Goal: Task Accomplishment & Management: Complete application form

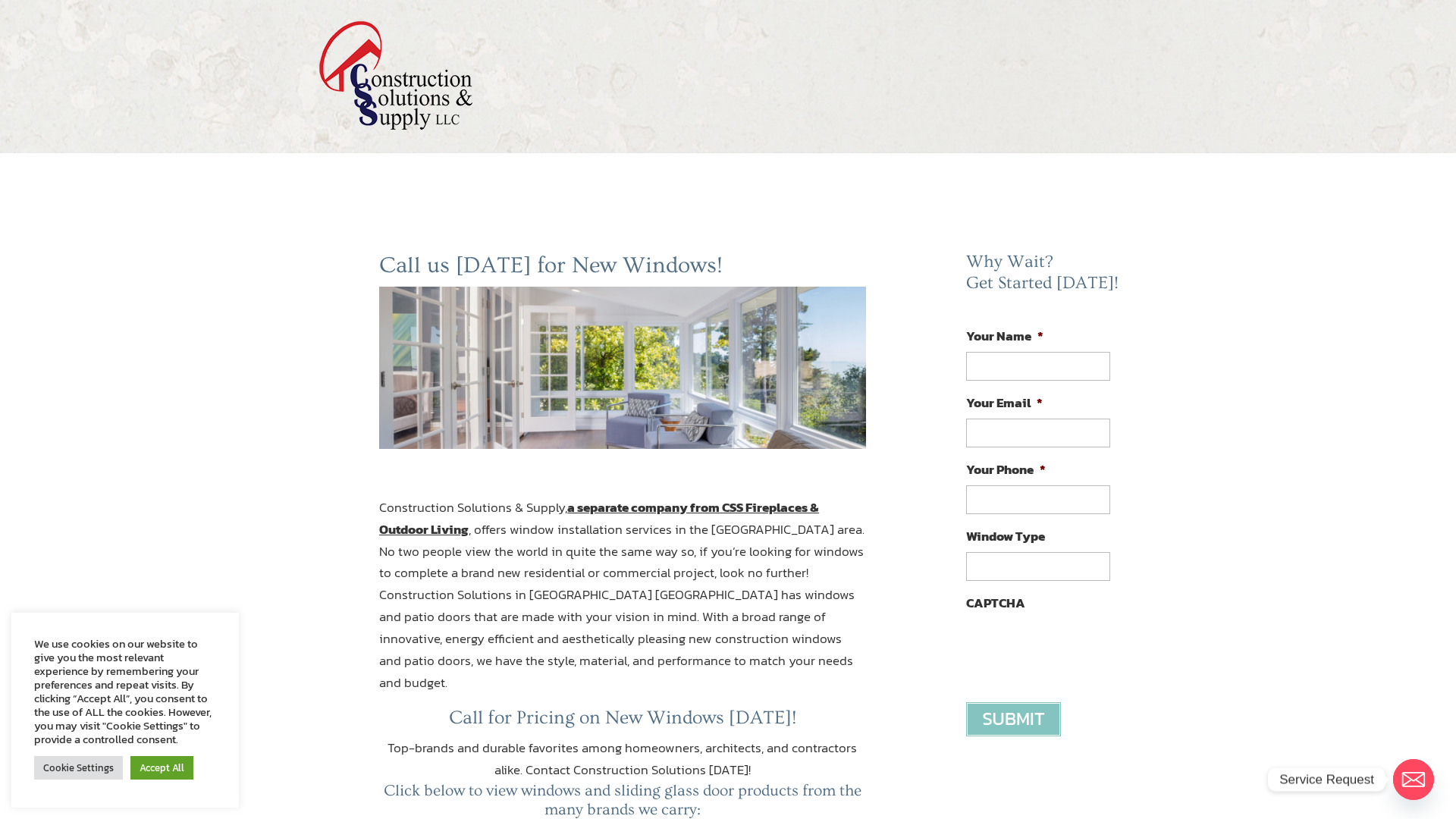
scroll to position [1807, 0]
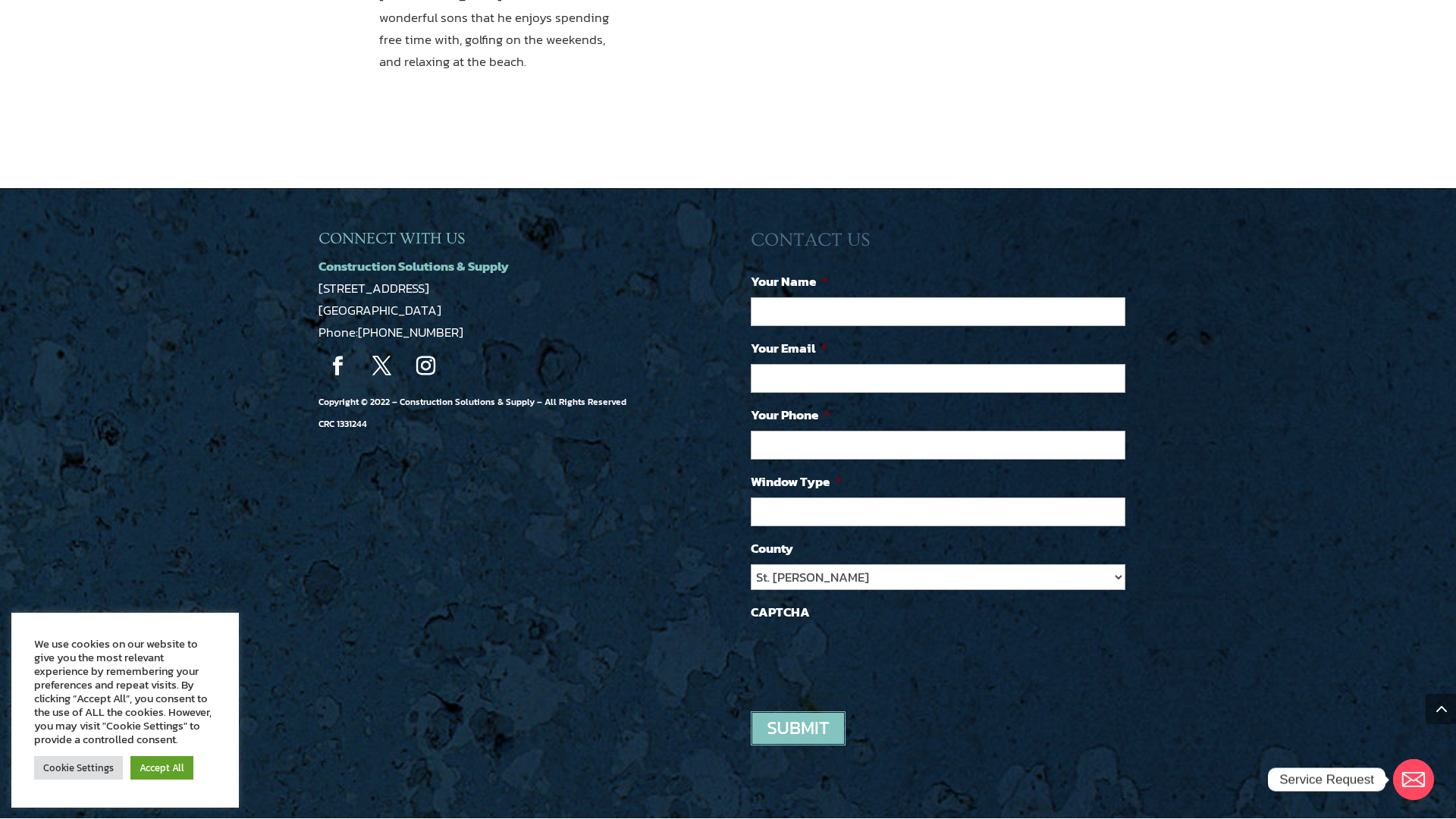
click at [166, 768] on link "Accept All" at bounding box center [161, 768] width 63 height 24
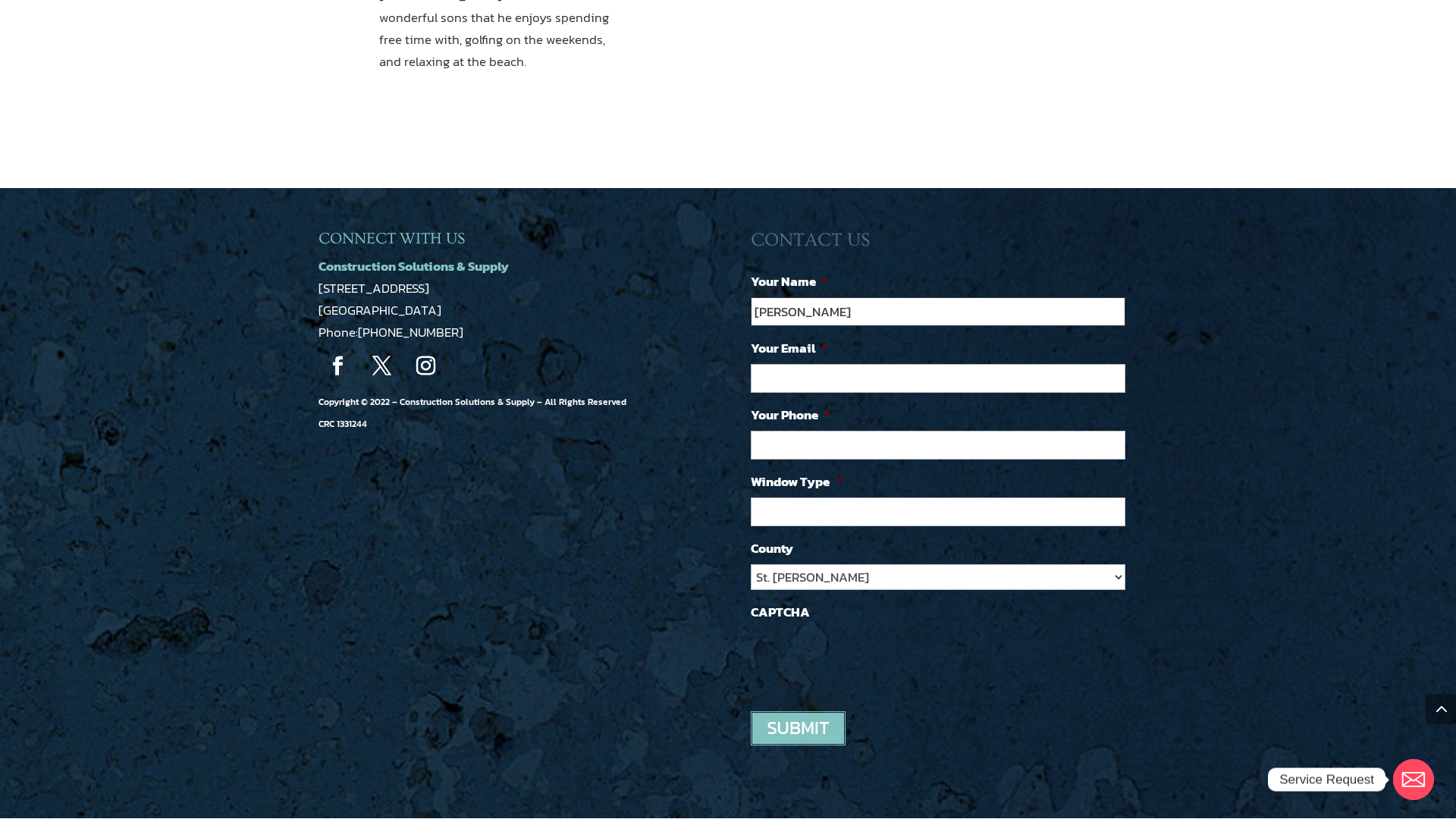
type input "Brenda Cruz"
type input "b.cruz@virtualhelppartner.com"
type input "(909) 313-0741"
type input "VA + AI Services"
select select "Other"
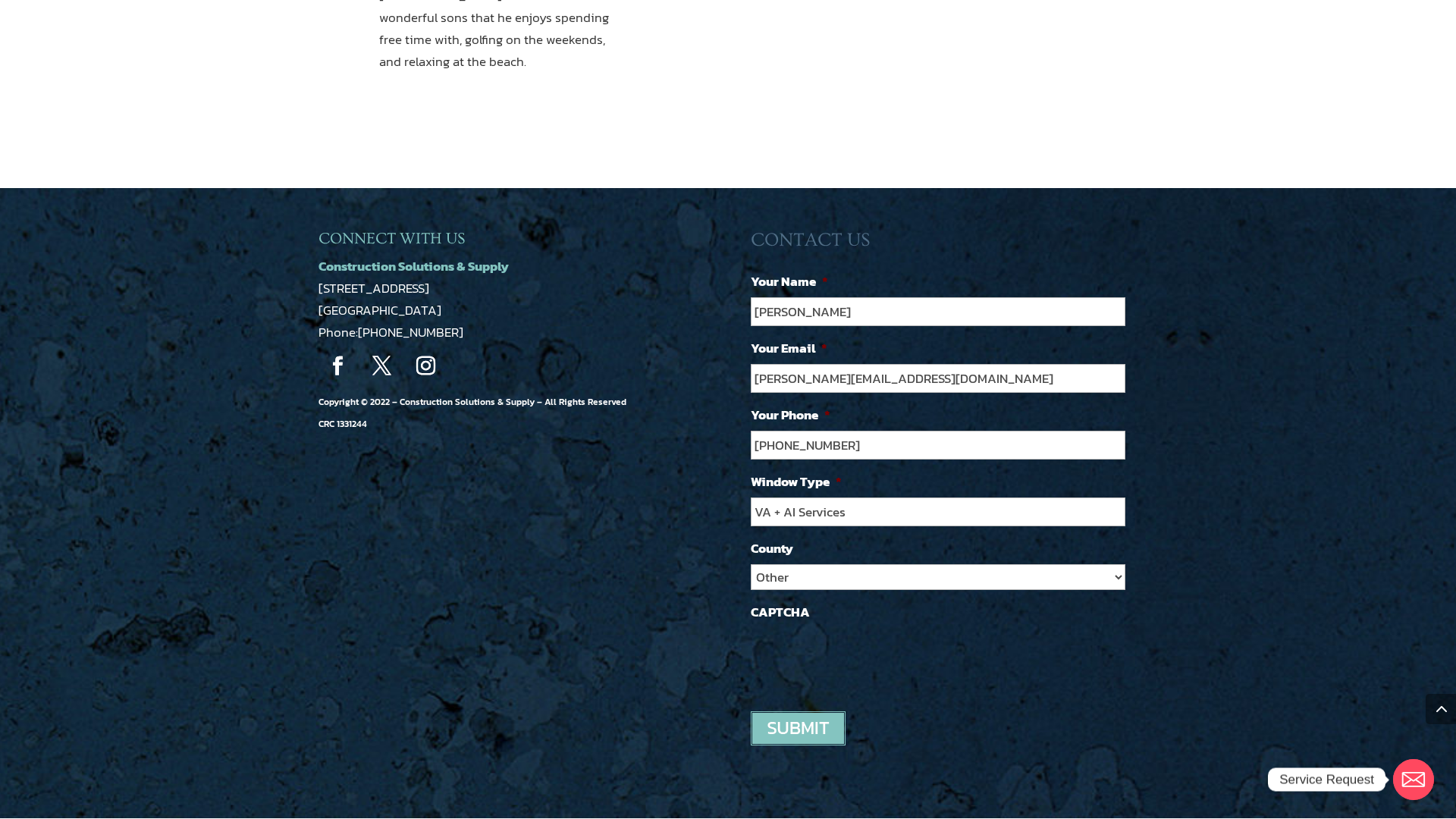
type textarea "0cAFcWeA4tczvr3y64DuZ5qQmz7ubk0HN5gd1ZXuuhleY_2B-csGUAhDWUq9HG_qykOF1mEQA4WPE-M…"
type textarea "0cAFcWeA4lMCS0vPGtDBVTzLk_b1PSwY813f_I4EOXZZu3u7fHvstSH-aQ3OAe_zwWPi51qVELB3hSH…"
click at [798, 711] on input "image" at bounding box center [798, 728] width 95 height 34
